Goal: Use online tool/utility: Utilize a website feature to perform a specific function

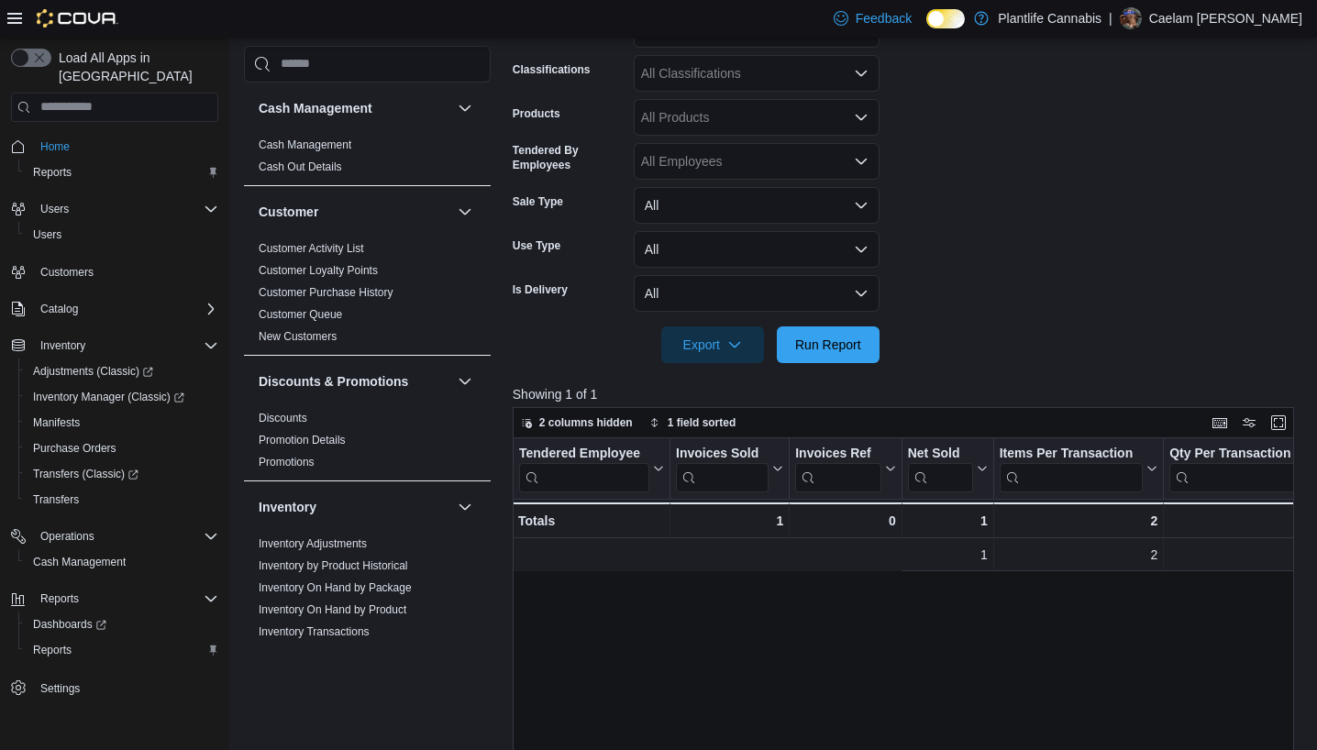
scroll to position [0, 586]
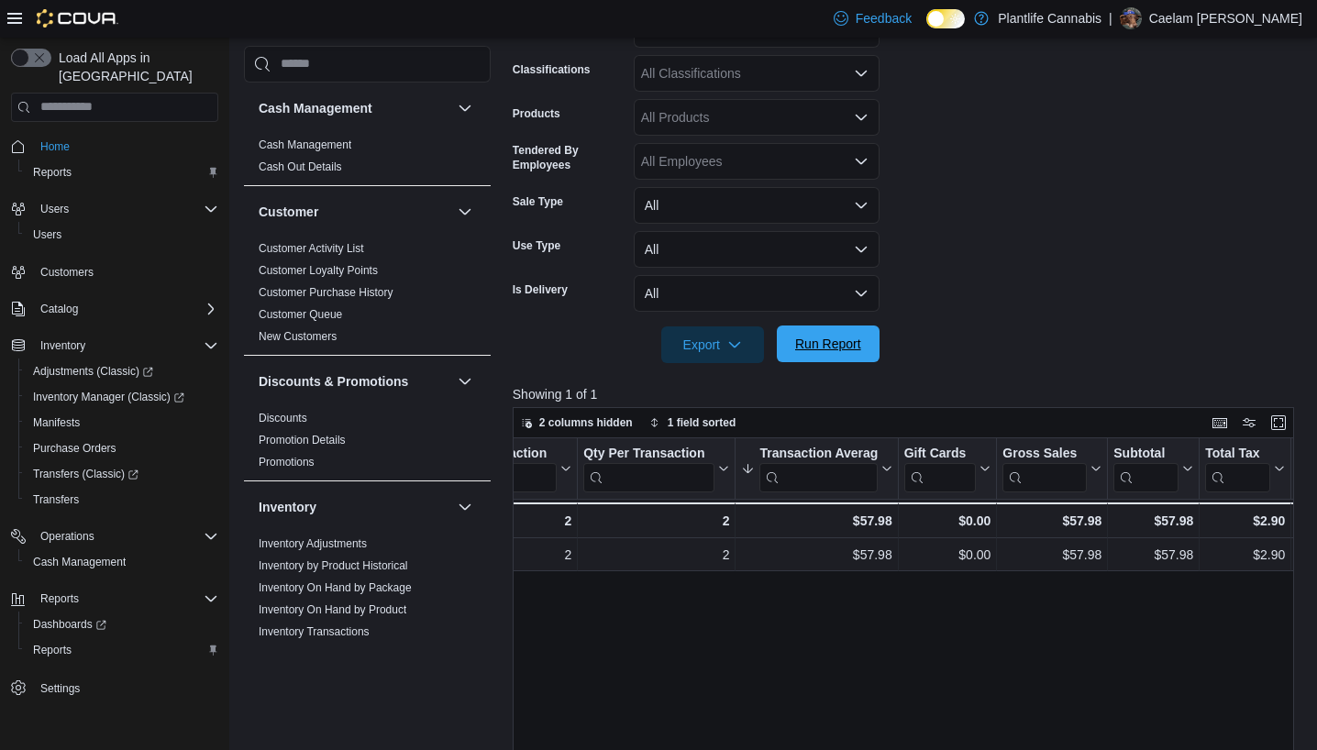
click at [827, 358] on span "Run Report" at bounding box center [828, 344] width 81 height 37
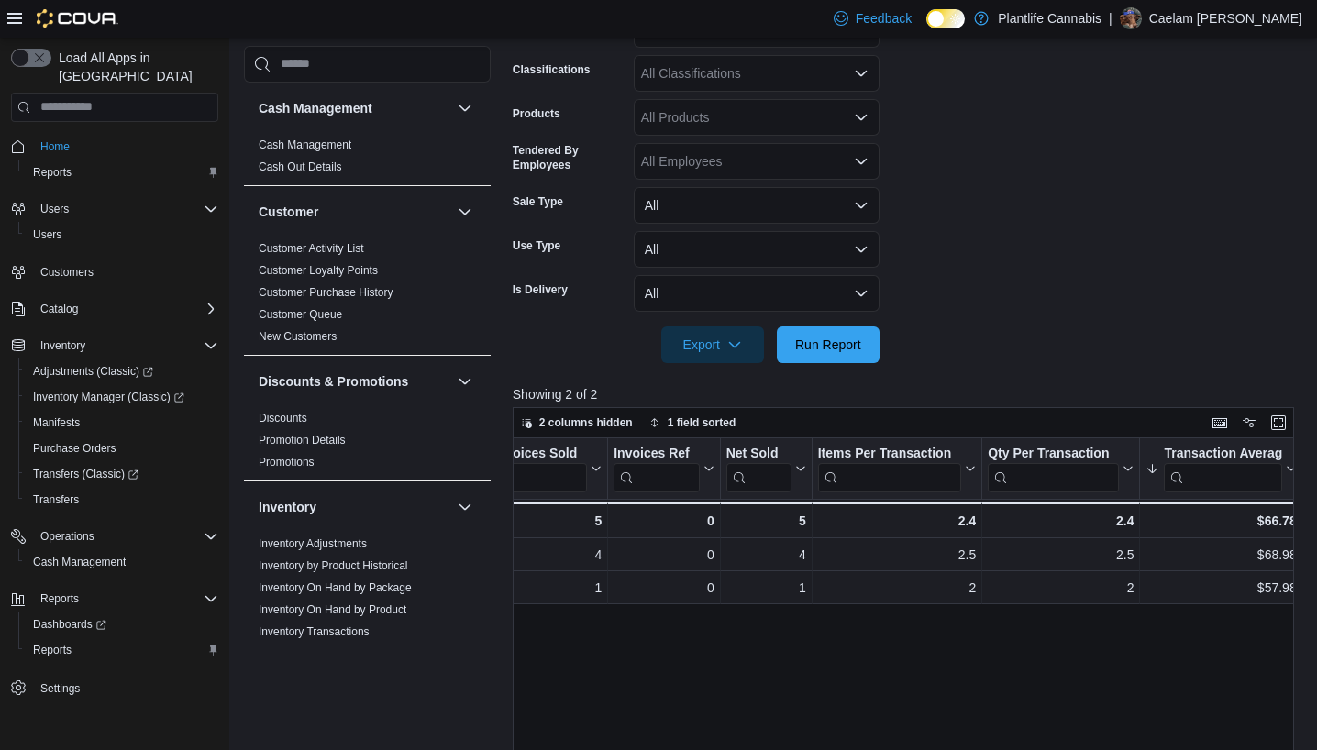
scroll to position [0, 0]
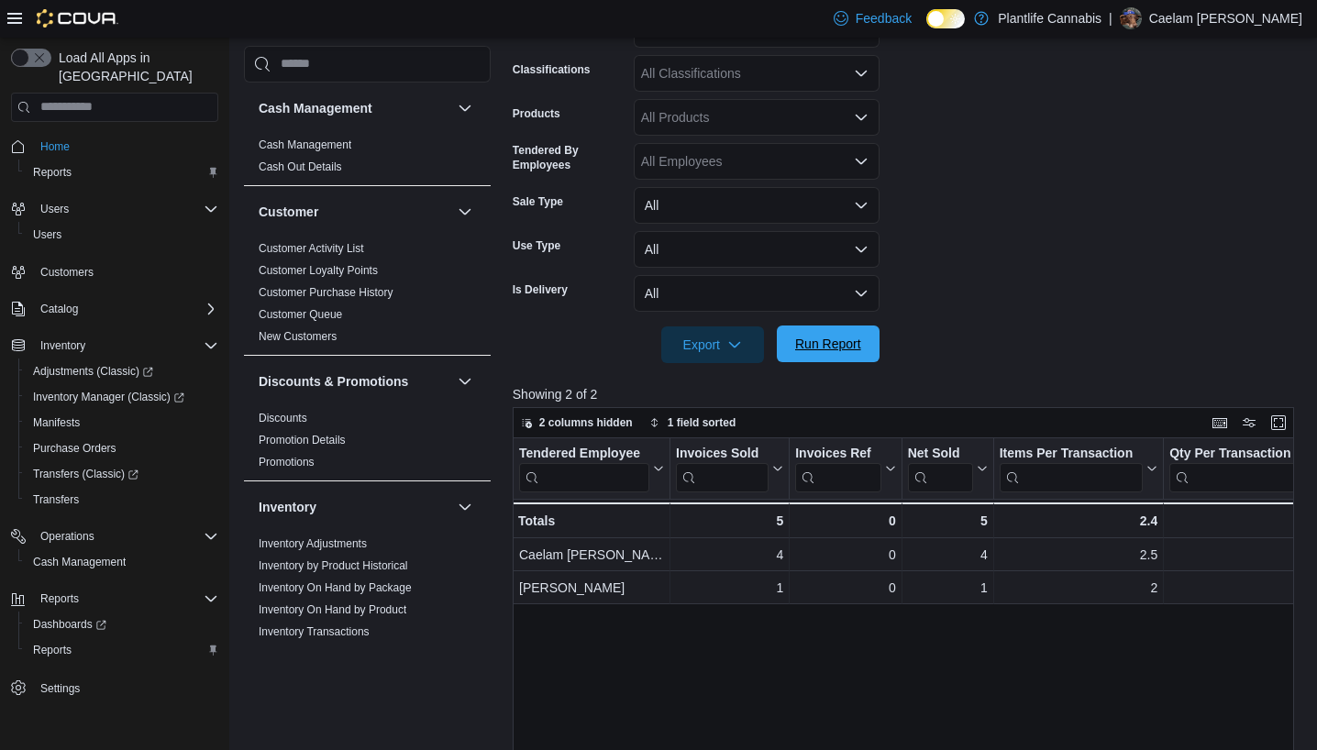
click at [821, 360] on span "Run Report" at bounding box center [828, 344] width 81 height 37
drag, startPoint x: 809, startPoint y: 376, endPoint x: 814, endPoint y: 368, distance: 9.4
click at [812, 369] on div at bounding box center [908, 374] width 790 height 22
click at [822, 360] on span "Run Report" at bounding box center [828, 344] width 81 height 37
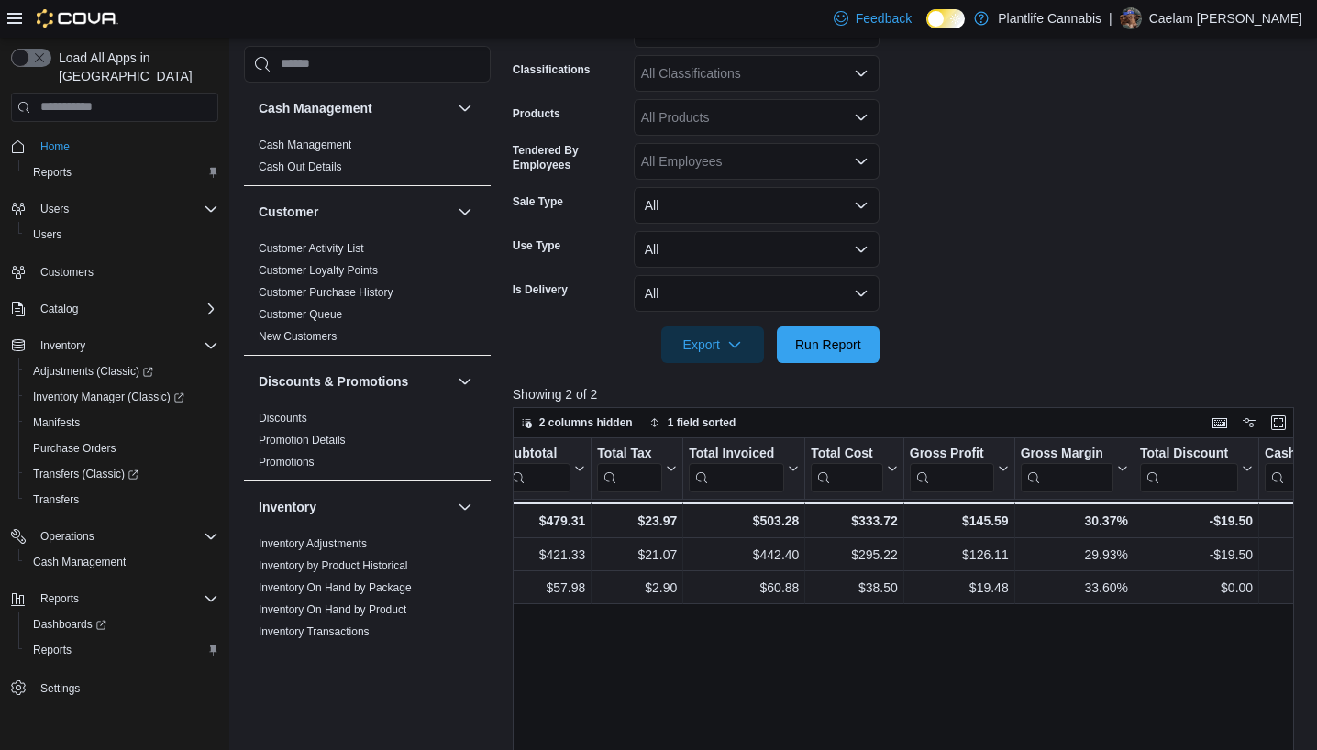
scroll to position [0, 1198]
drag, startPoint x: 859, startPoint y: 408, endPoint x: 854, endPoint y: 363, distance: 45.2
click at [854, 363] on div "Report Hide Parameters Date Range [DATE] Locations All Locations Classification…" at bounding box center [908, 446] width 790 height 1121
click at [850, 356] on span "Run Report" at bounding box center [828, 344] width 81 height 37
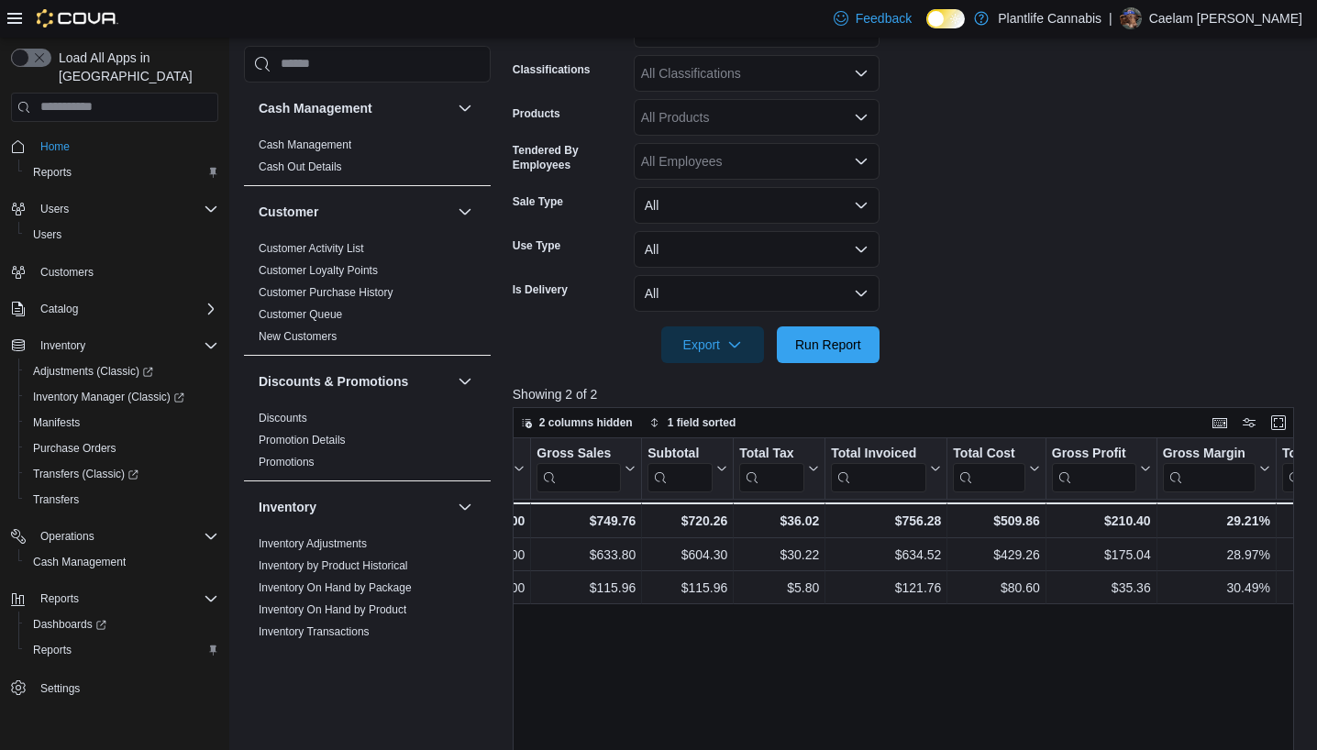
scroll to position [0, 1055]
click at [826, 327] on div "Export Run Report" at bounding box center [696, 345] width 367 height 37
click at [827, 360] on span "Run Report" at bounding box center [828, 344] width 81 height 37
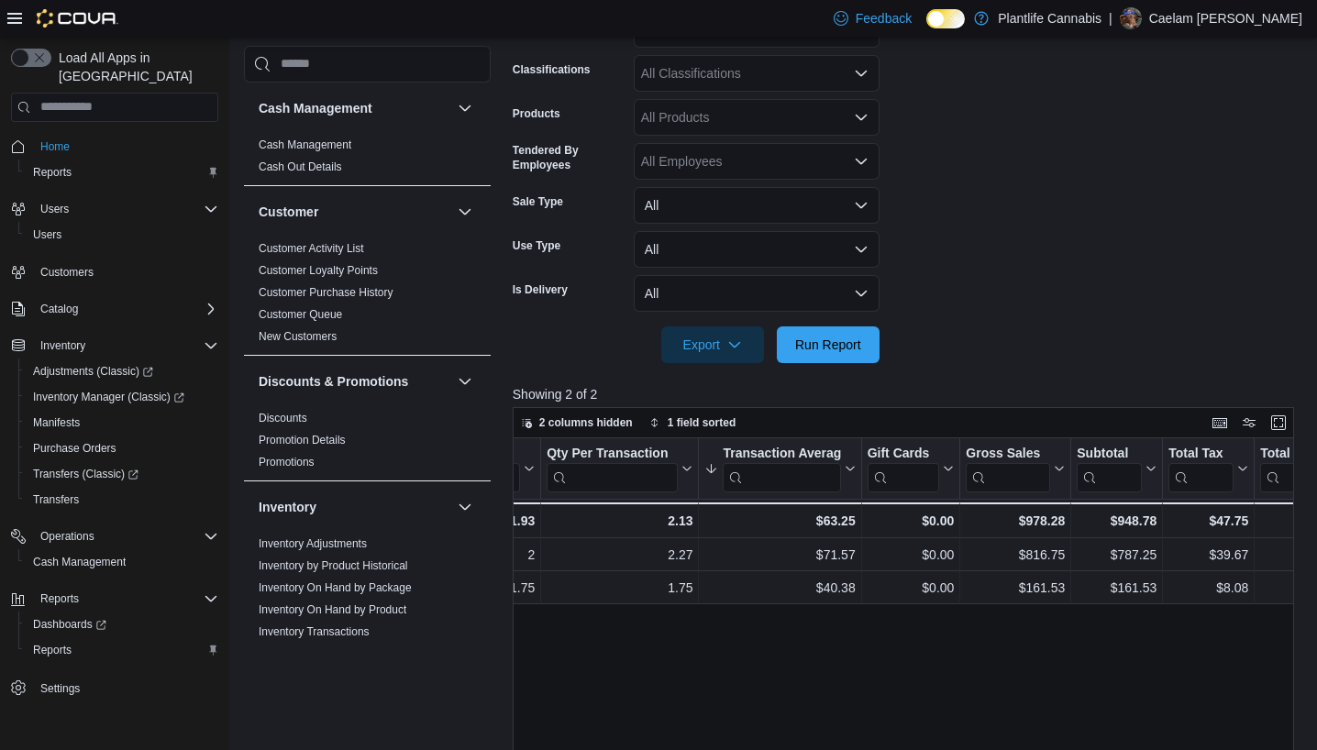
scroll to position [0, 624]
click at [854, 353] on span "Run Report" at bounding box center [828, 344] width 81 height 37
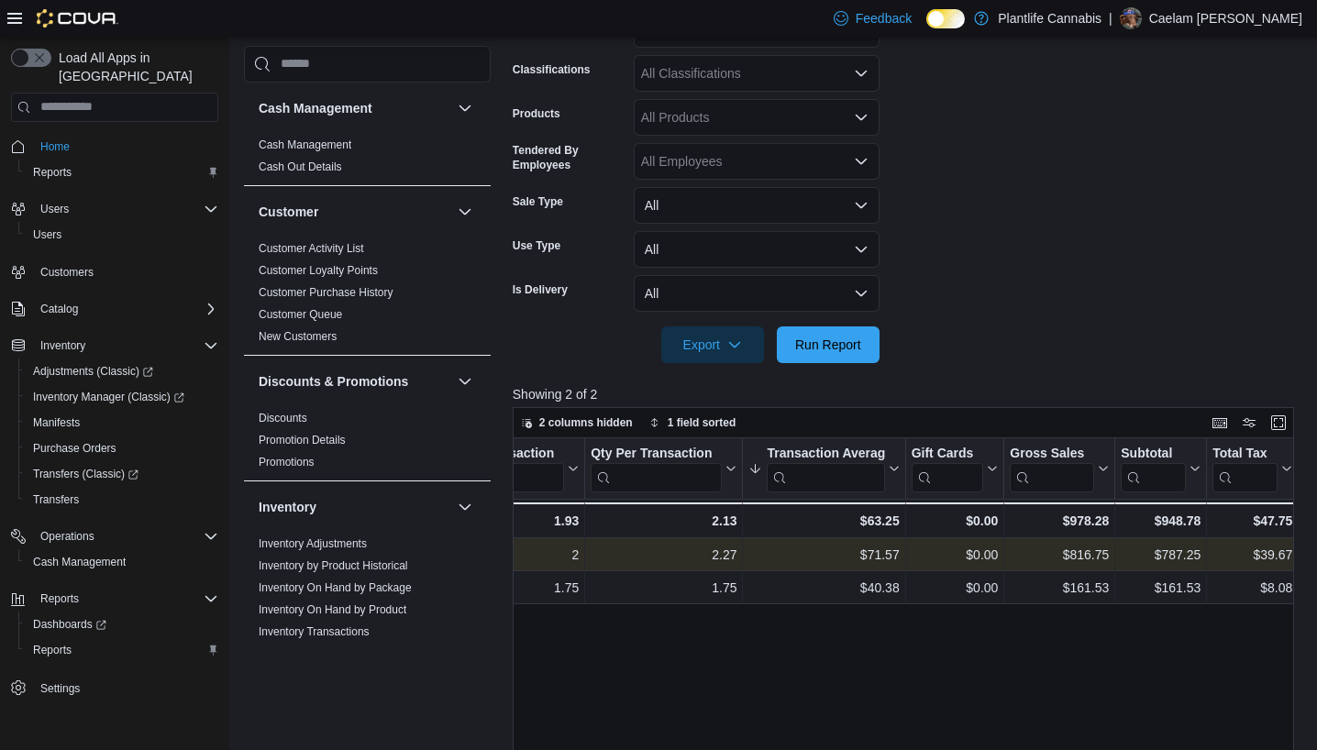
scroll to position [0, 591]
